Goal: Information Seeking & Learning: Learn about a topic

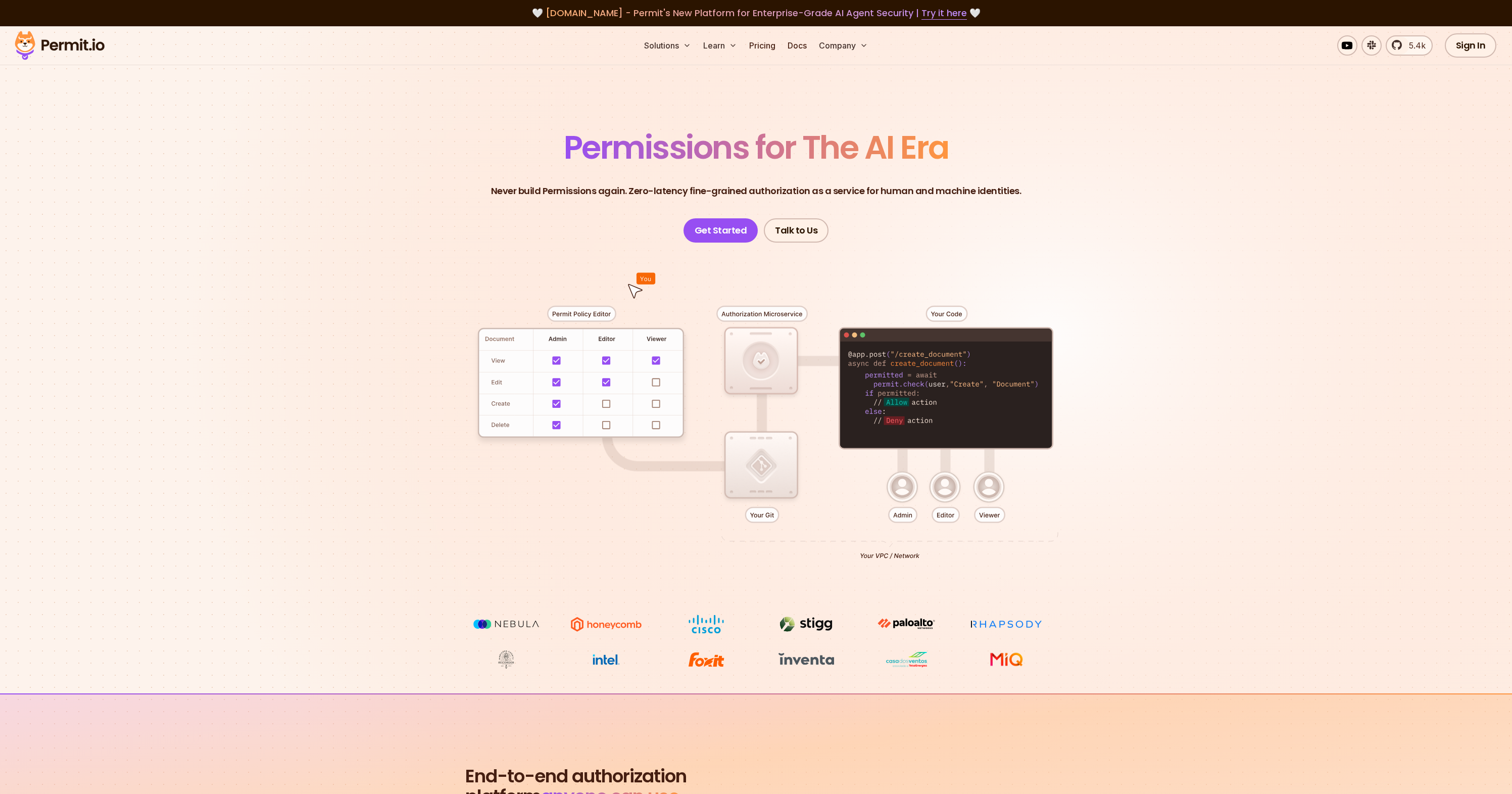
click at [587, 315] on div at bounding box center [756, 428] width 707 height 372
click at [647, 432] on div at bounding box center [756, 428] width 707 height 372
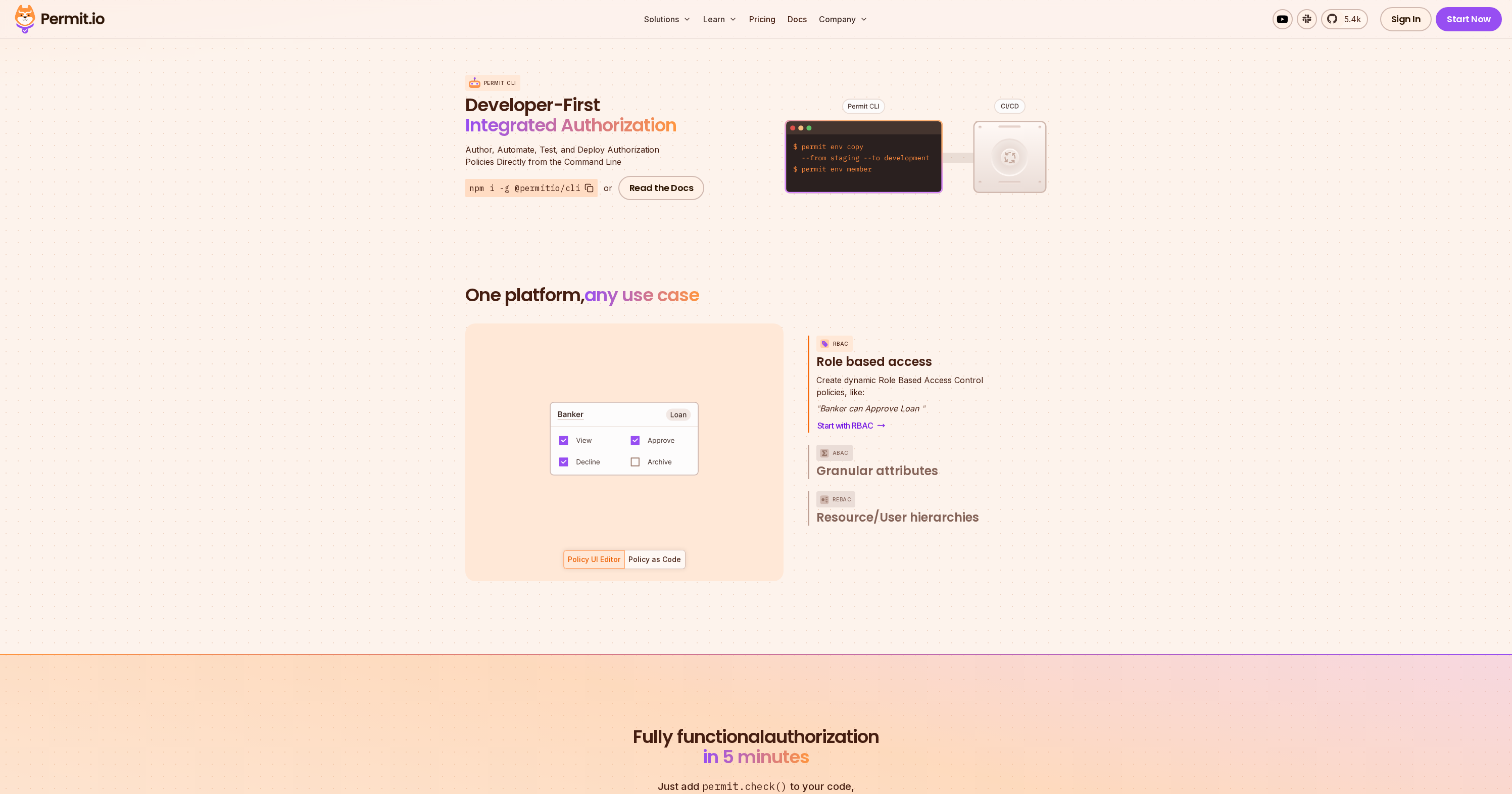
scroll to position [1214, 0]
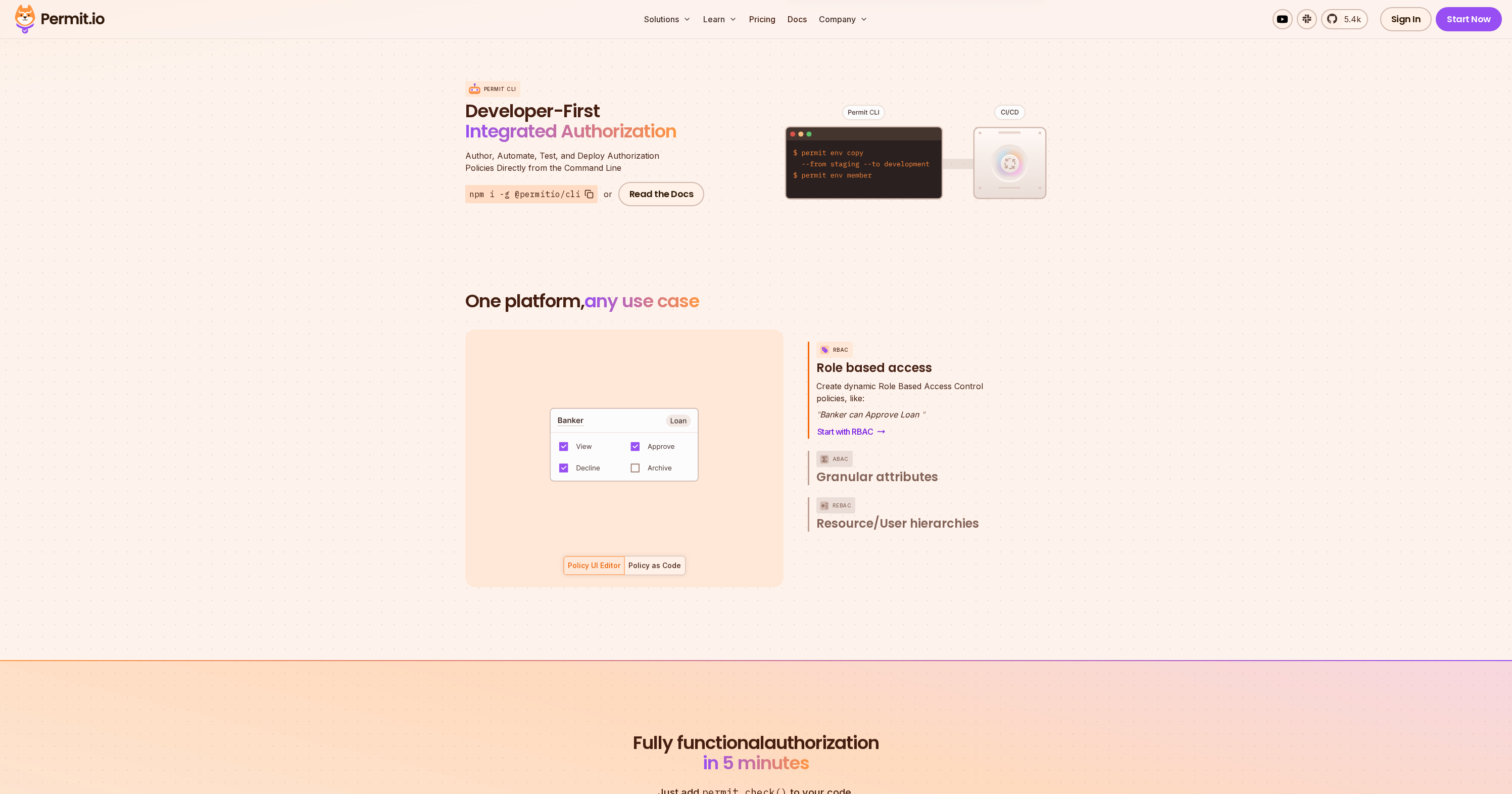
click at [647, 560] on div "Policy as Code" at bounding box center [655, 566] width 53 height 10
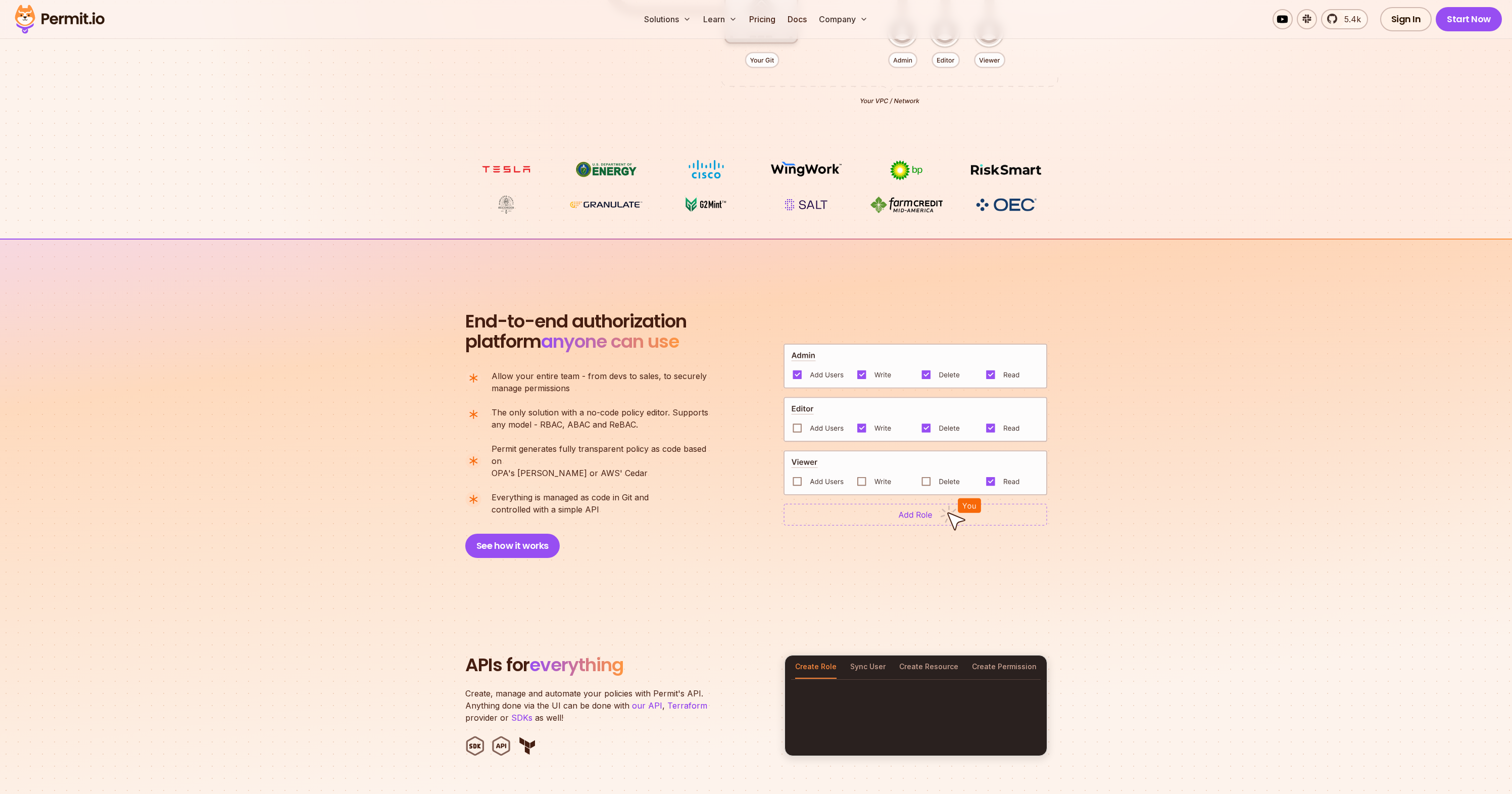
scroll to position [362, 0]
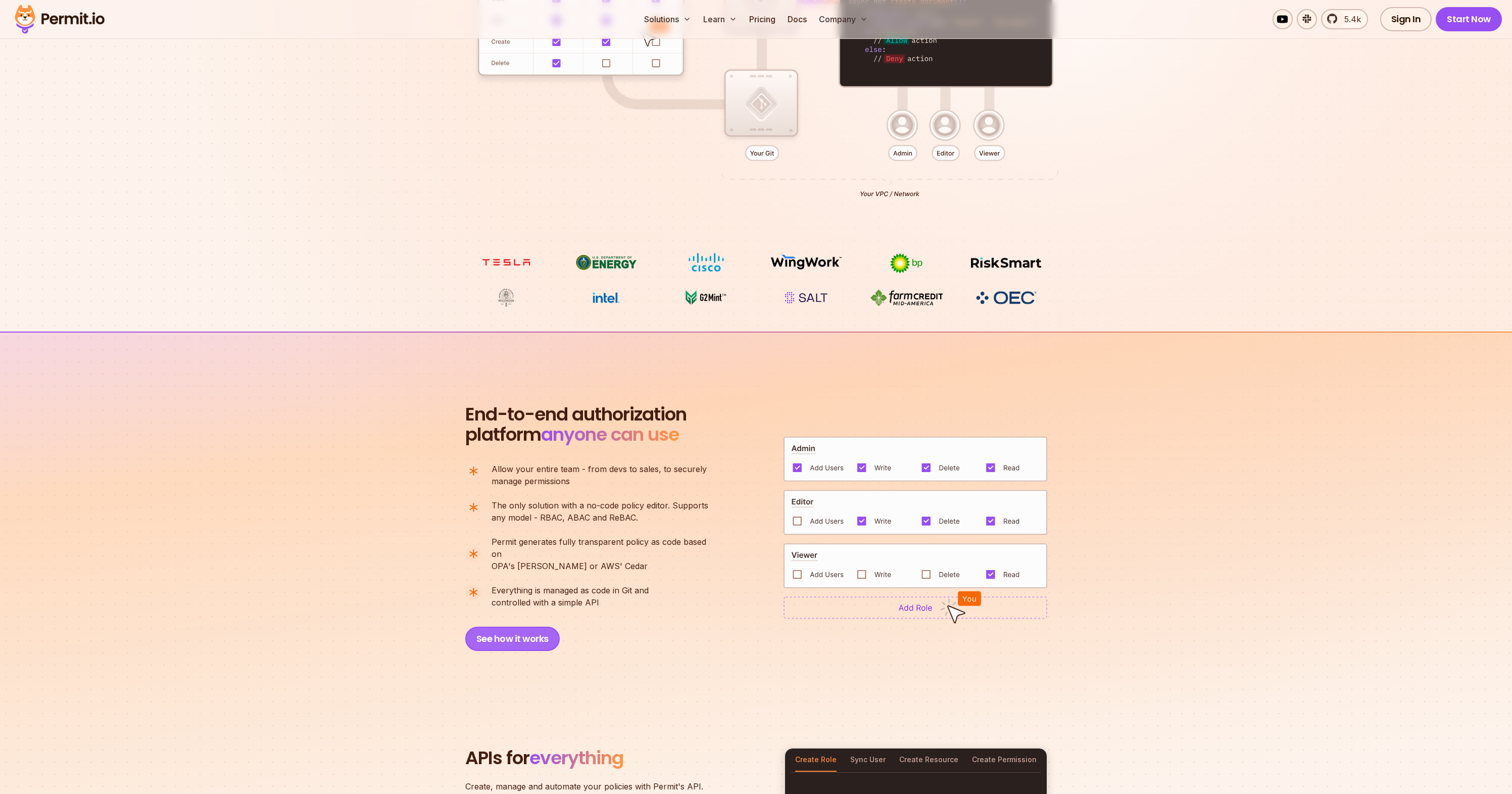
click at [523, 626] on button "See how it works" at bounding box center [512, 638] width 94 height 24
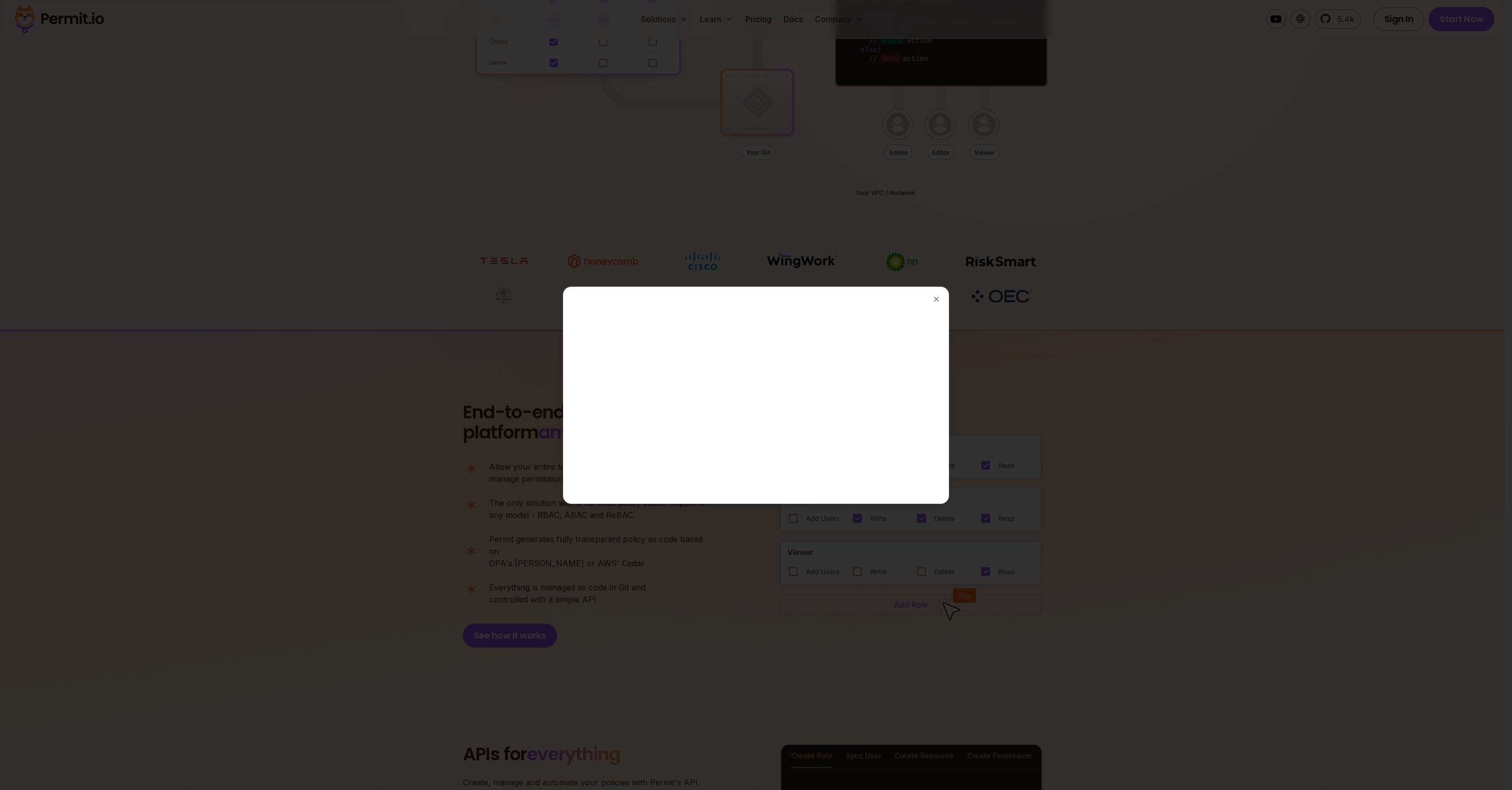
click at [662, 623] on div at bounding box center [756, 395] width 1512 height 790
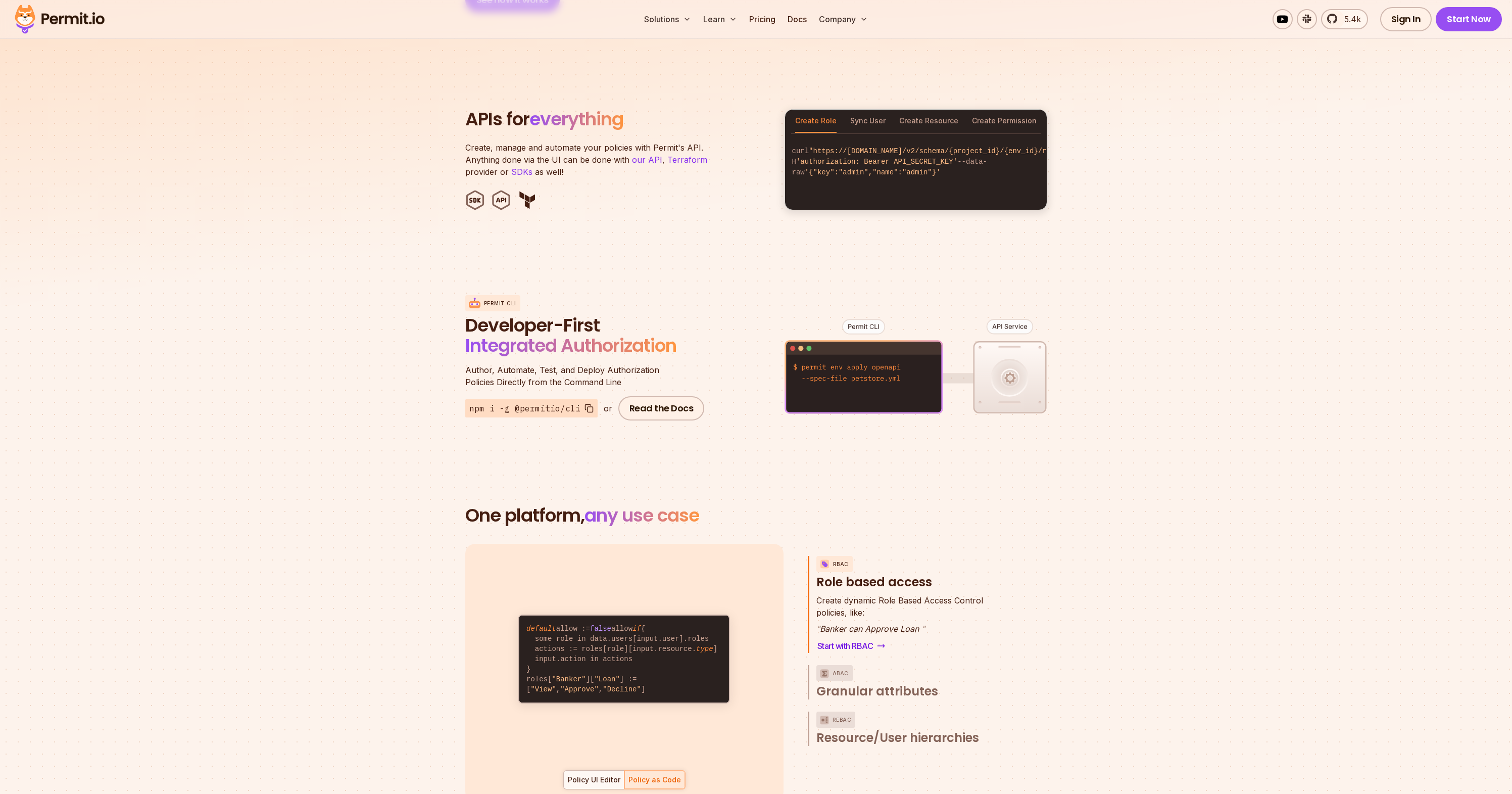
scroll to position [1007, 0]
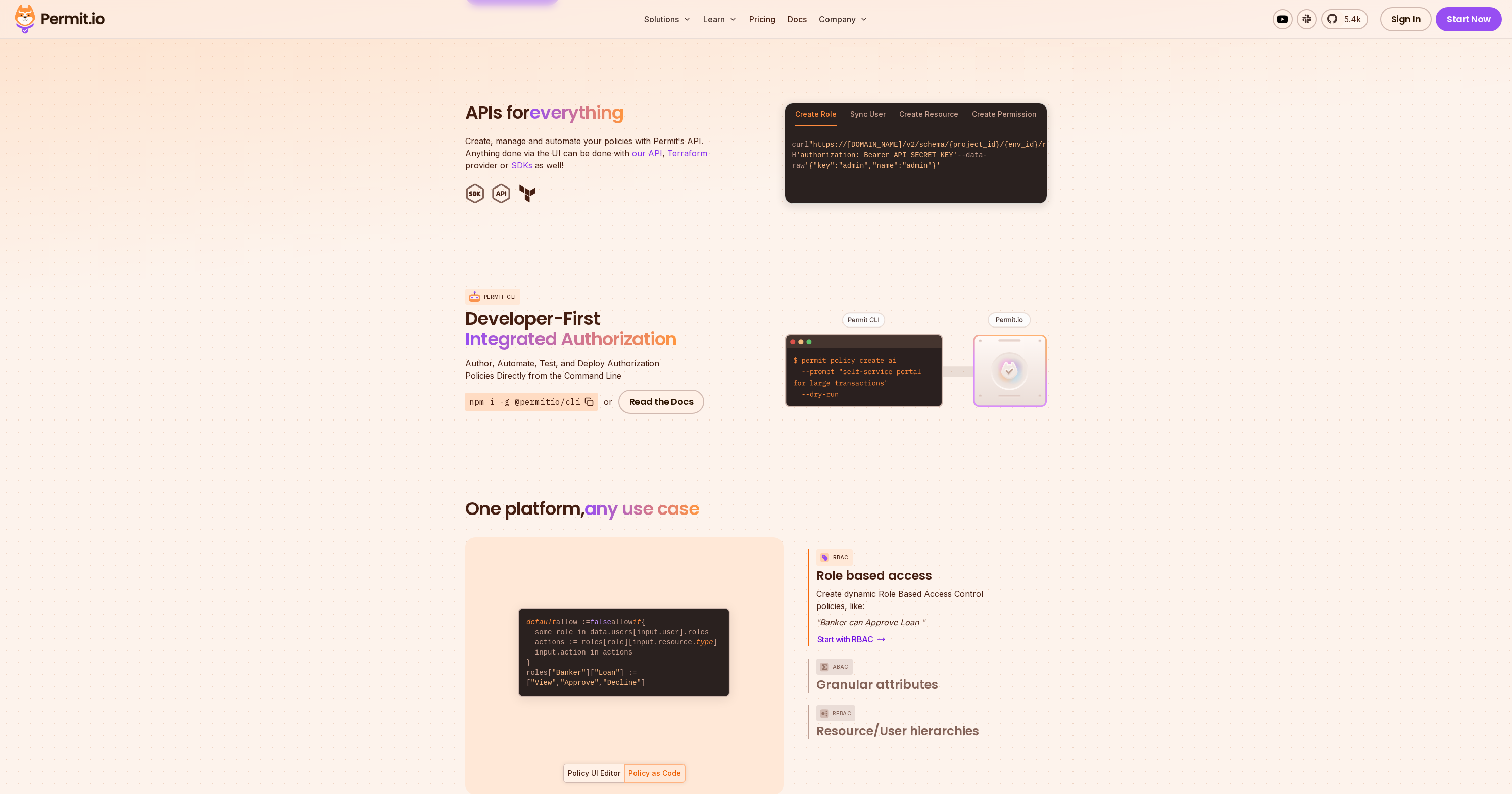
click at [589, 768] on div "Policy UI Editor" at bounding box center [594, 773] width 53 height 10
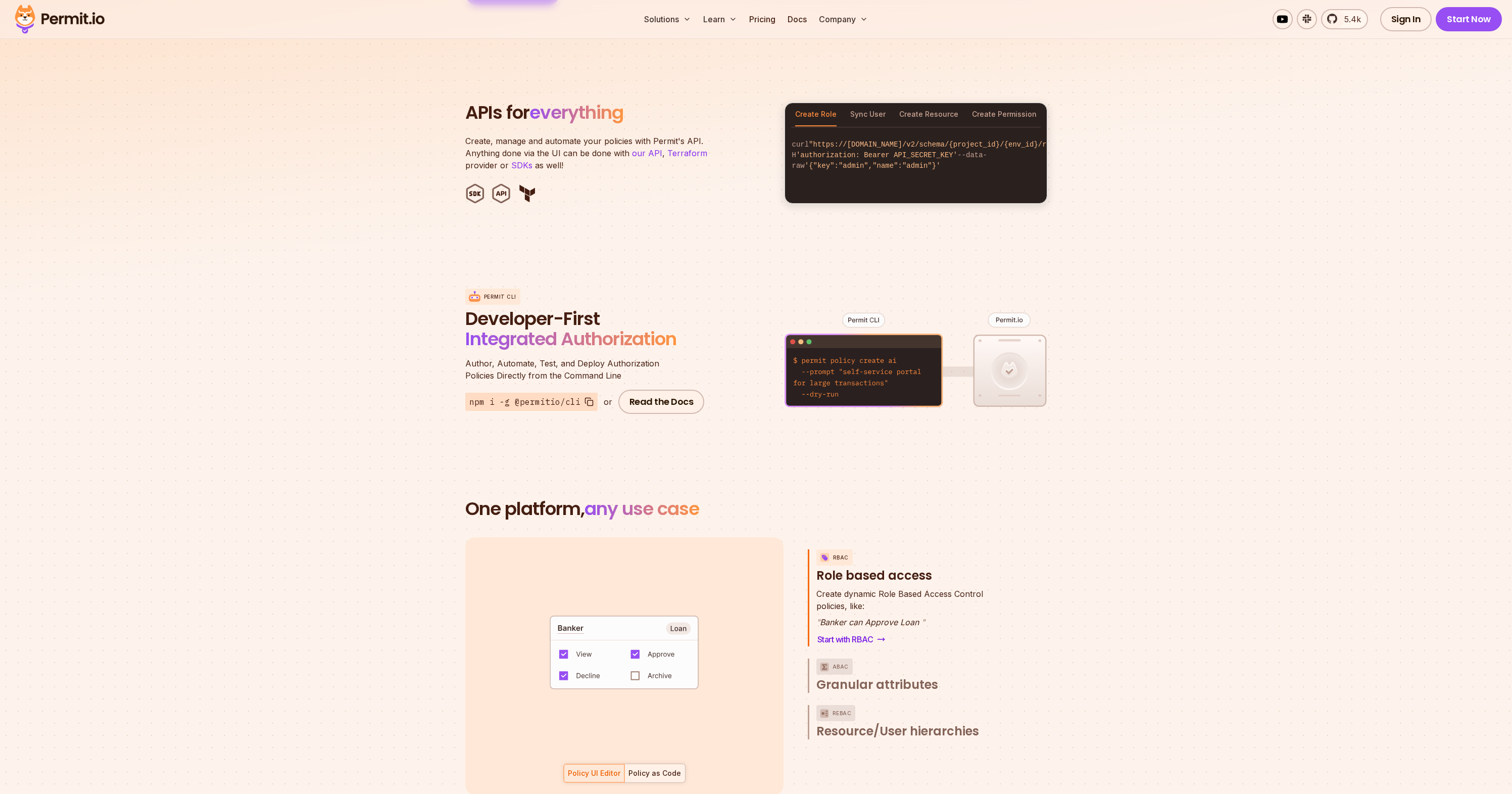
click at [661, 768] on div "Policy as Code" at bounding box center [655, 773] width 53 height 10
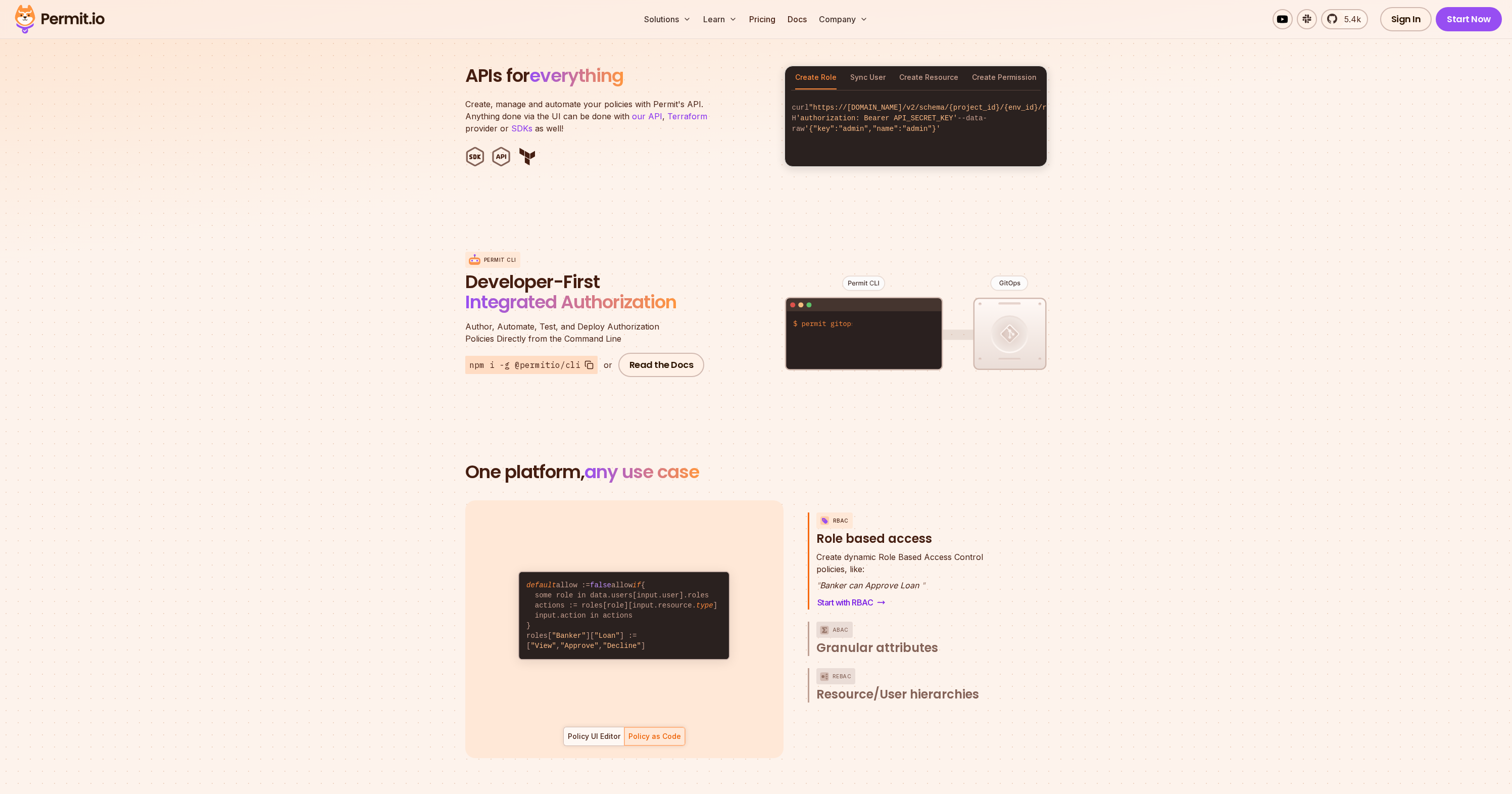
scroll to position [1050, 0]
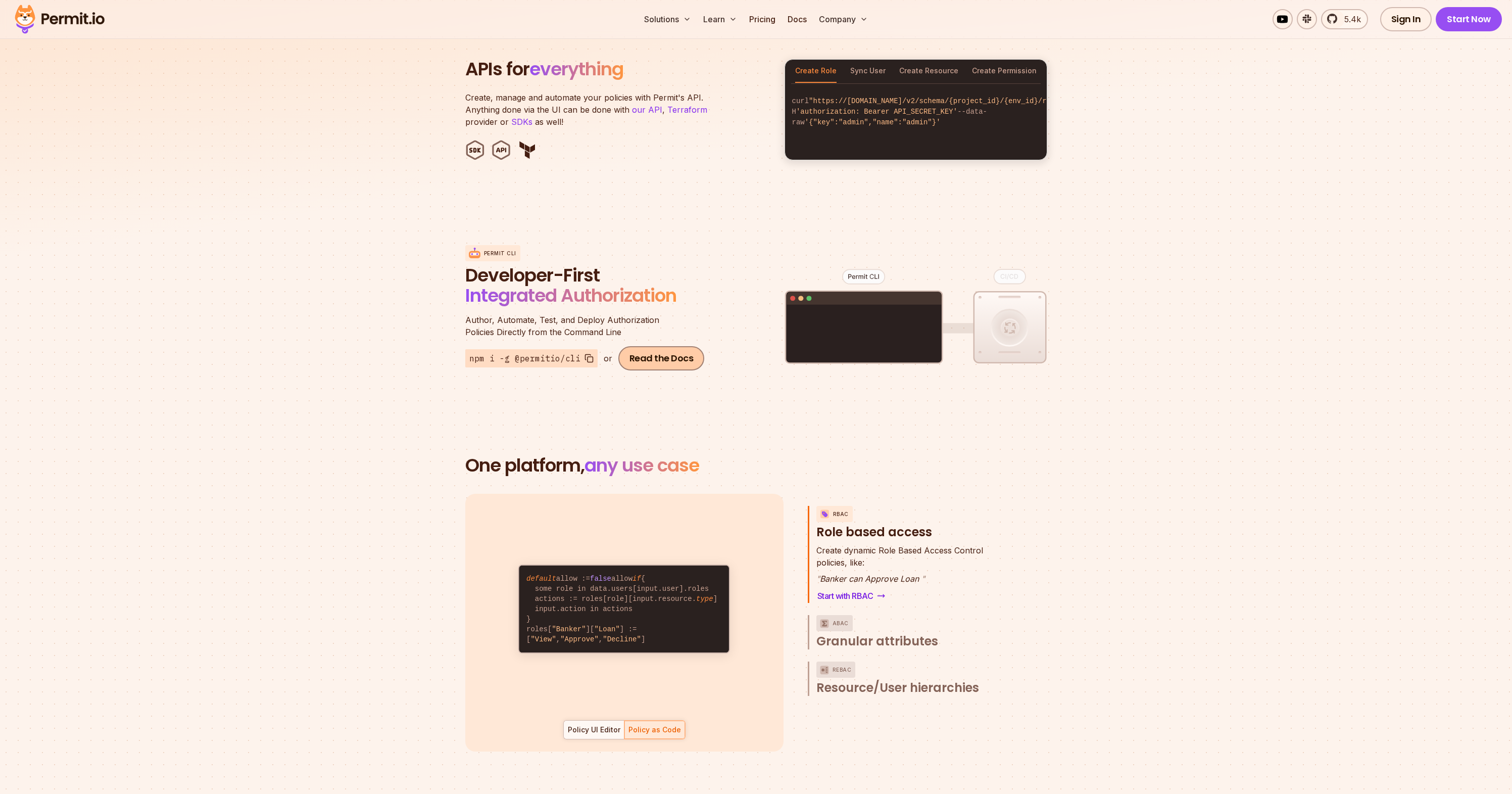
click at [655, 346] on link "Read the Docs" at bounding box center [661, 358] width 86 height 24
click at [1008, 666] on div "default allow := false allow if { some role in data.users[input.user].roles act…" at bounding box center [757, 622] width 582 height 258
